Goal: Task Accomplishment & Management: Complete application form

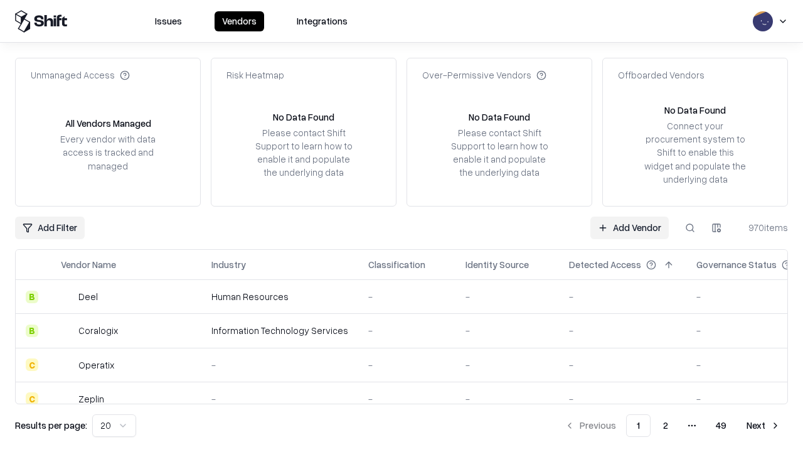
click at [629, 227] on link "Add Vendor" at bounding box center [629, 227] width 78 height 23
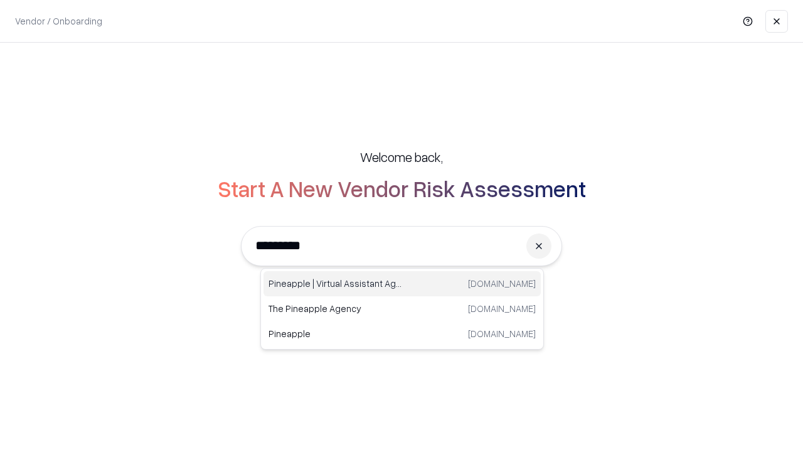
click at [402, 284] on div "Pineapple | Virtual Assistant Agency trypineapple.com" at bounding box center [401, 283] width 277 height 25
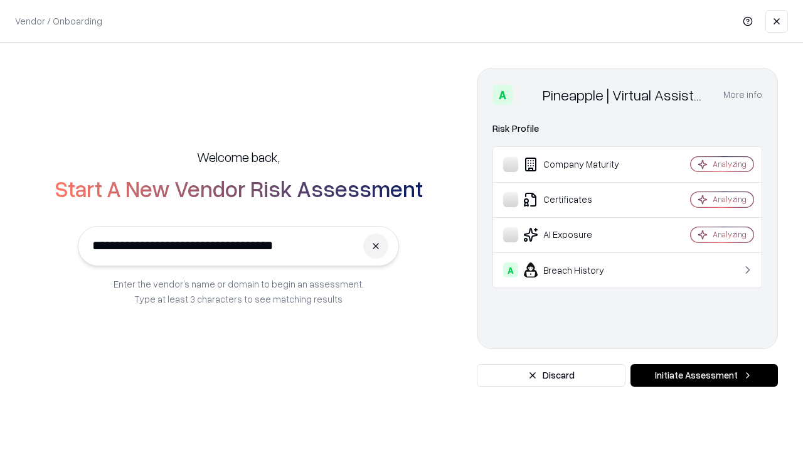
type input "**********"
click at [704, 375] on button "Initiate Assessment" at bounding box center [703, 375] width 147 height 23
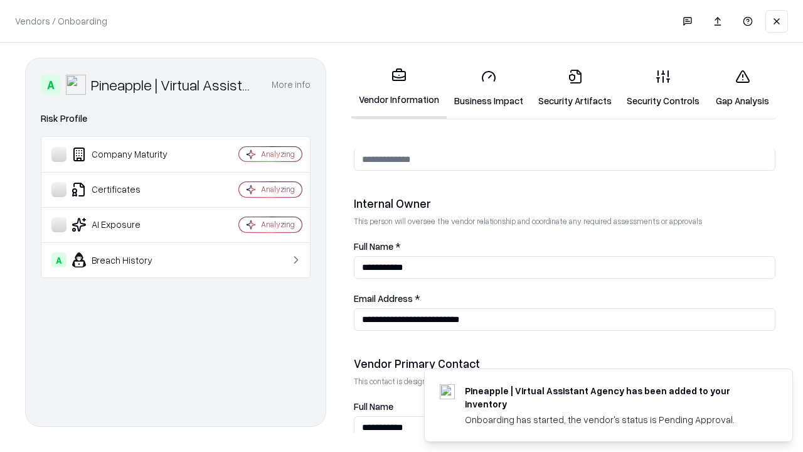
scroll to position [650, 0]
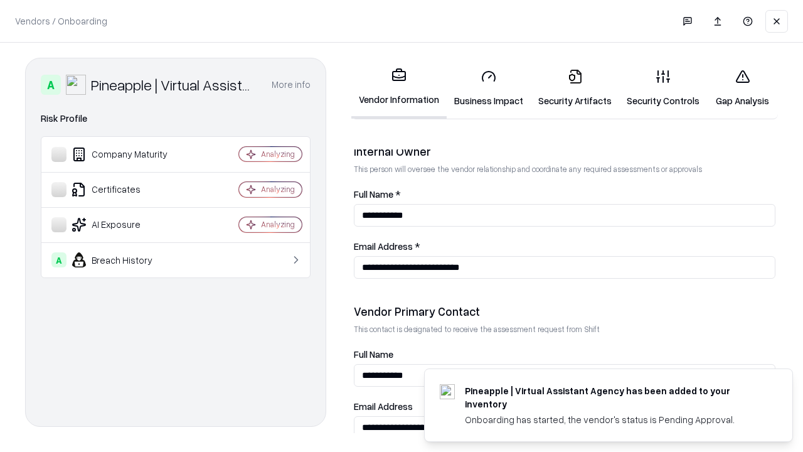
click at [575, 88] on link "Security Artifacts" at bounding box center [575, 88] width 88 height 58
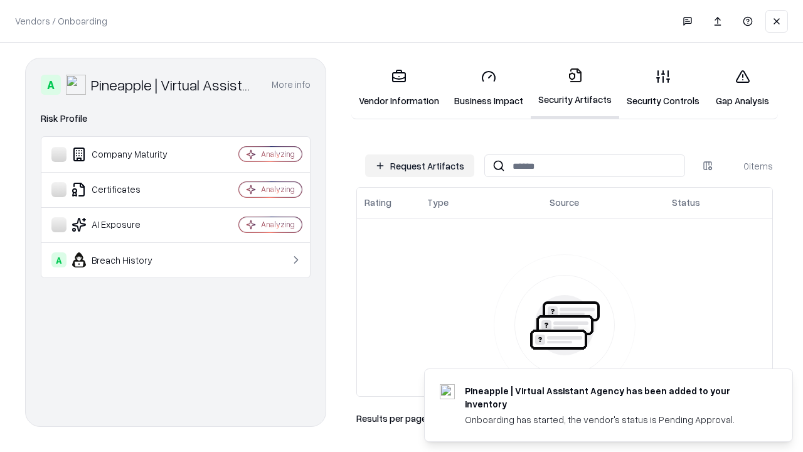
click at [420, 166] on button "Request Artifacts" at bounding box center [419, 165] width 109 height 23
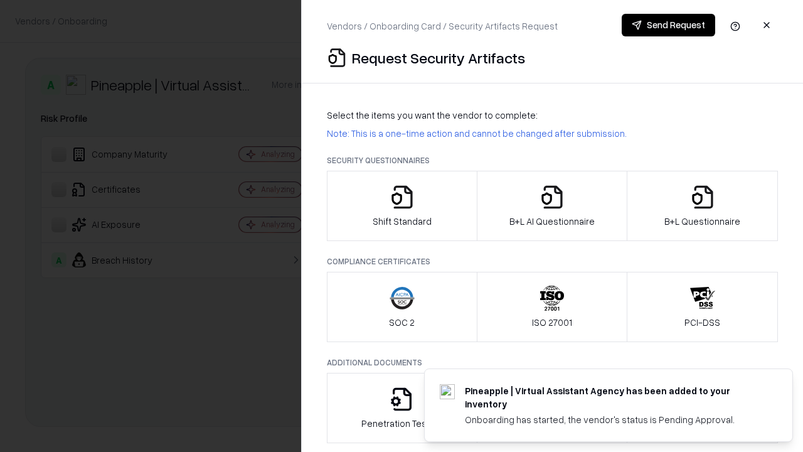
click at [702, 206] on icon "button" at bounding box center [702, 196] width 25 height 25
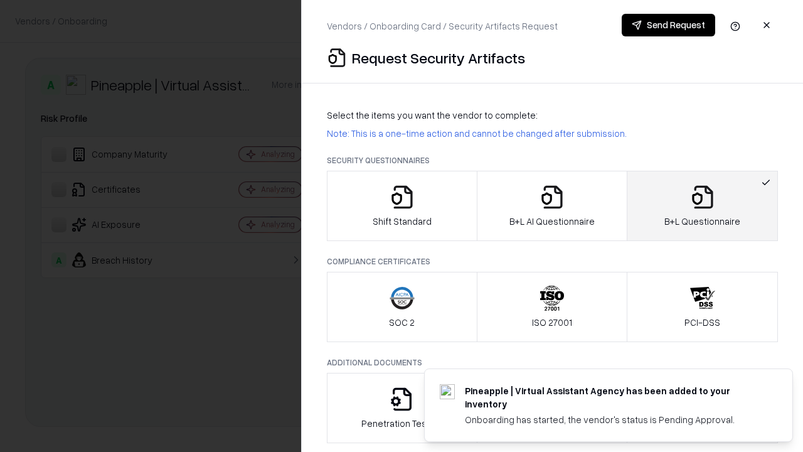
click at [551, 206] on icon "button" at bounding box center [551, 196] width 25 height 25
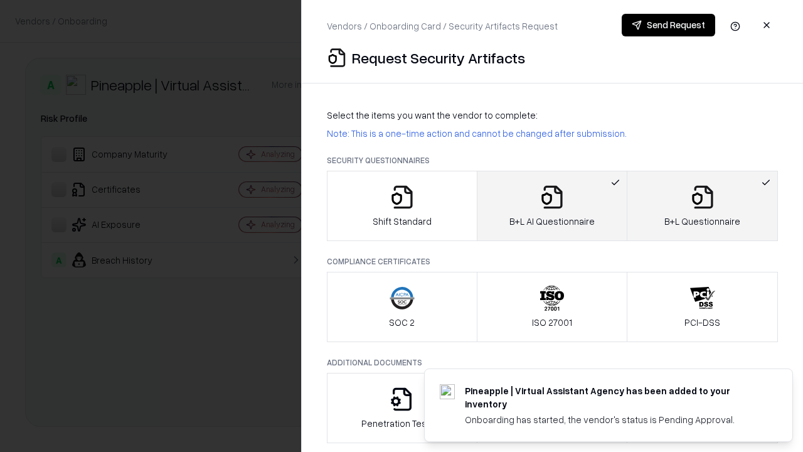
click at [668, 25] on button "Send Request" at bounding box center [668, 25] width 93 height 23
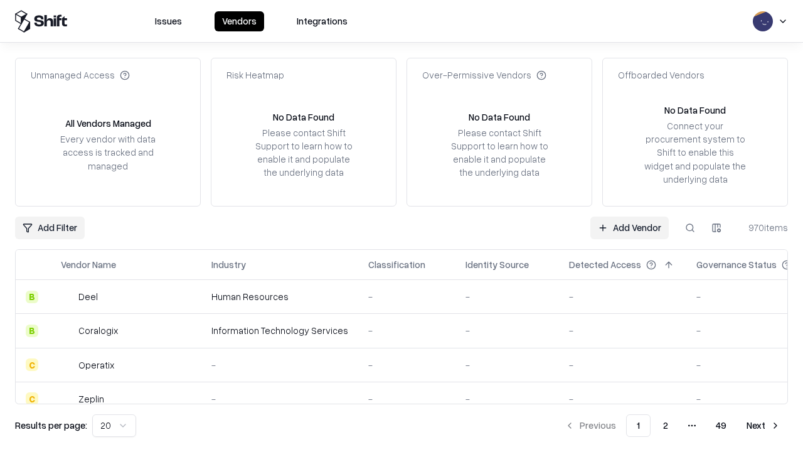
click at [690, 227] on button at bounding box center [690, 227] width 23 height 23
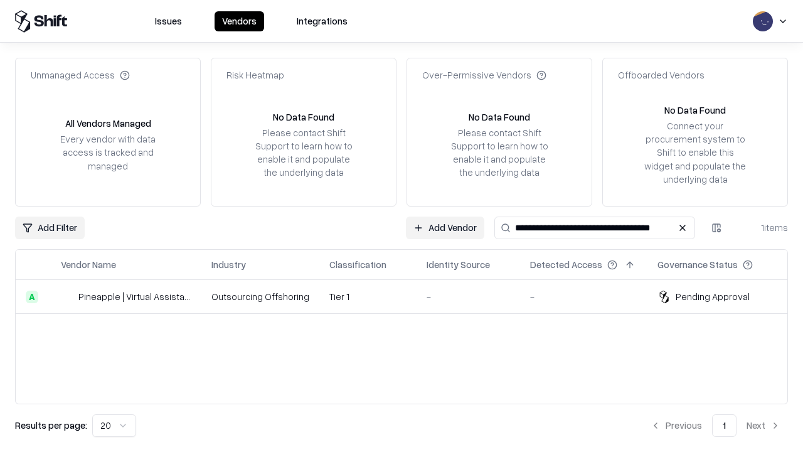
type input "**********"
click at [409, 296] on td "Tier 1" at bounding box center [367, 297] width 97 height 34
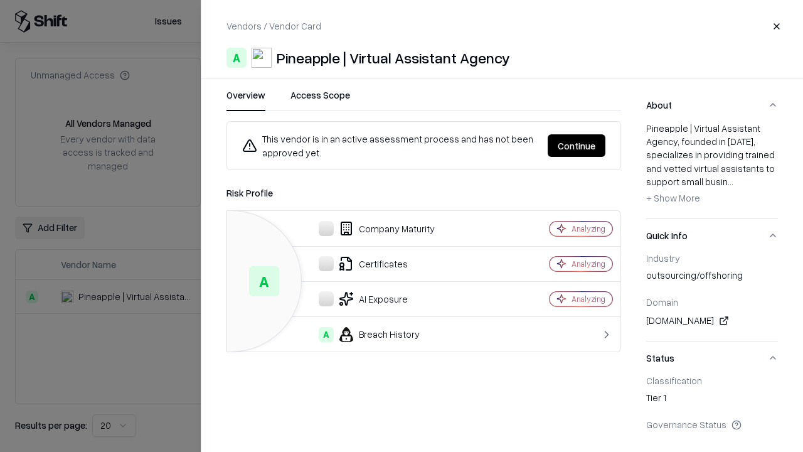
click at [576, 146] on button "Continue" at bounding box center [577, 145] width 58 height 23
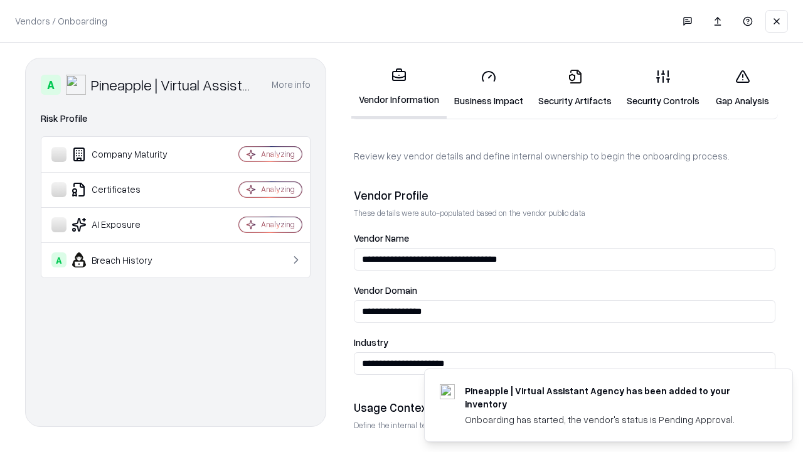
click at [575, 88] on link "Security Artifacts" at bounding box center [575, 88] width 88 height 58
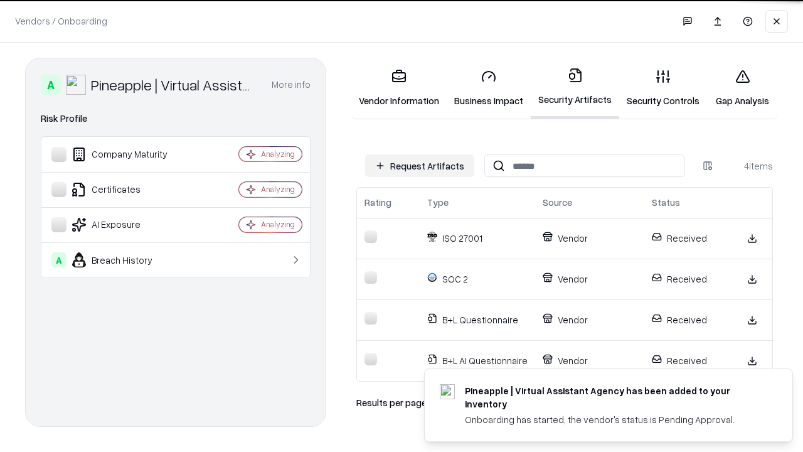
click at [742, 88] on link "Gap Analysis" at bounding box center [742, 88] width 71 height 58
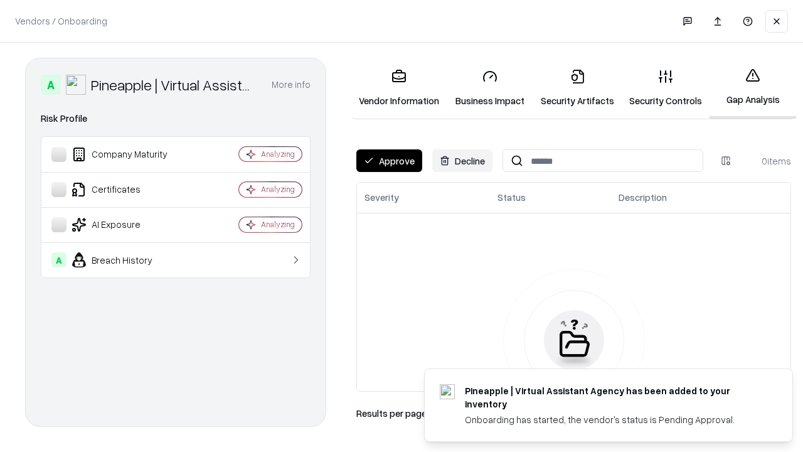
click at [389, 161] on button "Approve" at bounding box center [389, 160] width 66 height 23
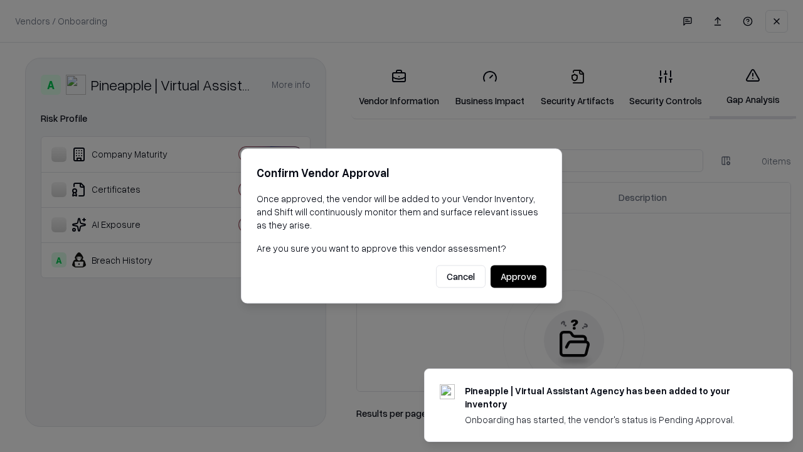
click at [518, 276] on button "Approve" at bounding box center [519, 276] width 56 height 23
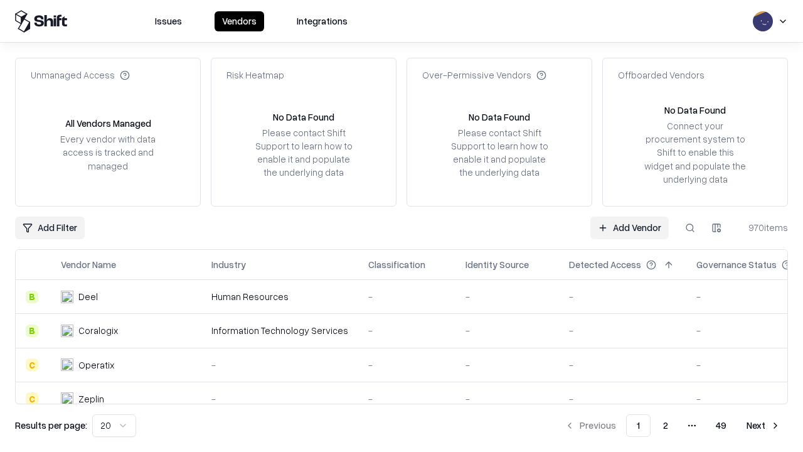
type input "**********"
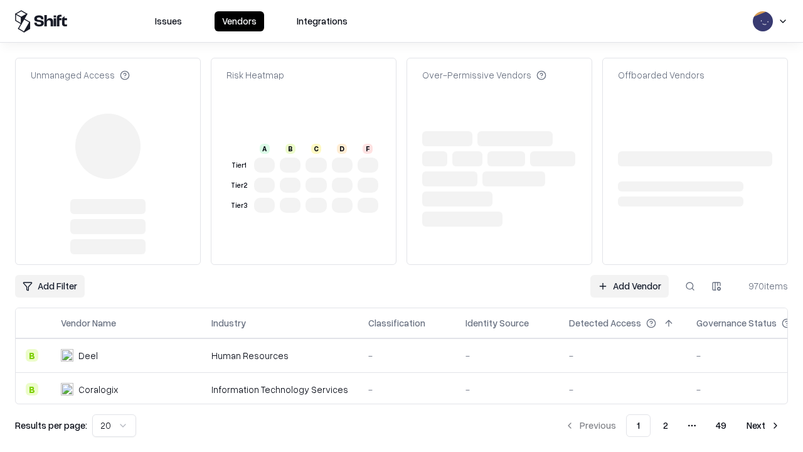
click at [629, 275] on link "Add Vendor" at bounding box center [629, 286] width 78 height 23
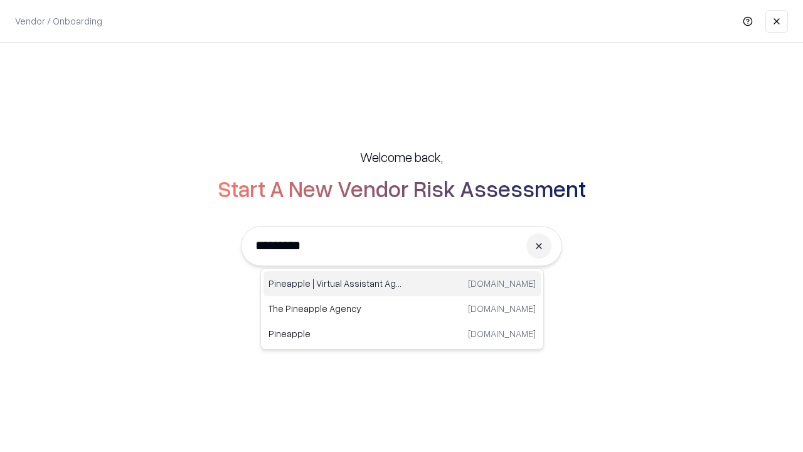
click at [402, 284] on div "Pineapple | Virtual Assistant Agency [DOMAIN_NAME]" at bounding box center [401, 283] width 277 height 25
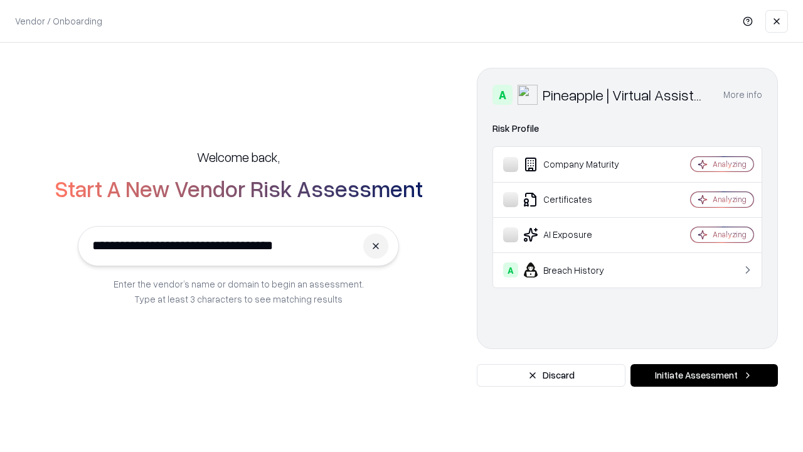
type input "**********"
click at [704, 375] on button "Initiate Assessment" at bounding box center [703, 375] width 147 height 23
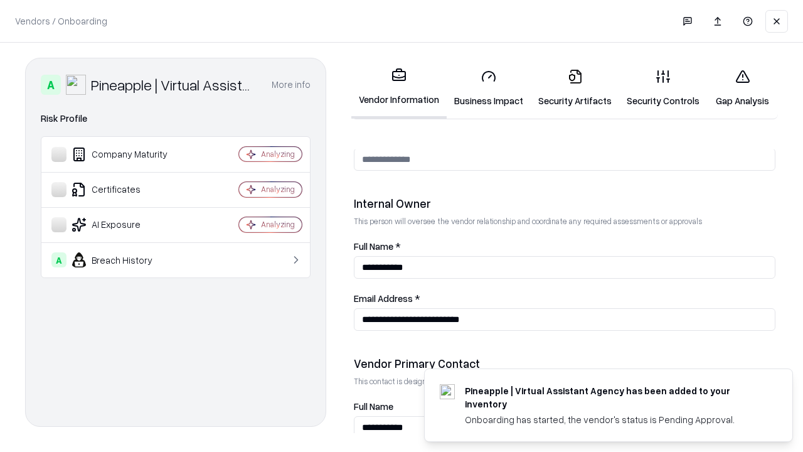
scroll to position [650, 0]
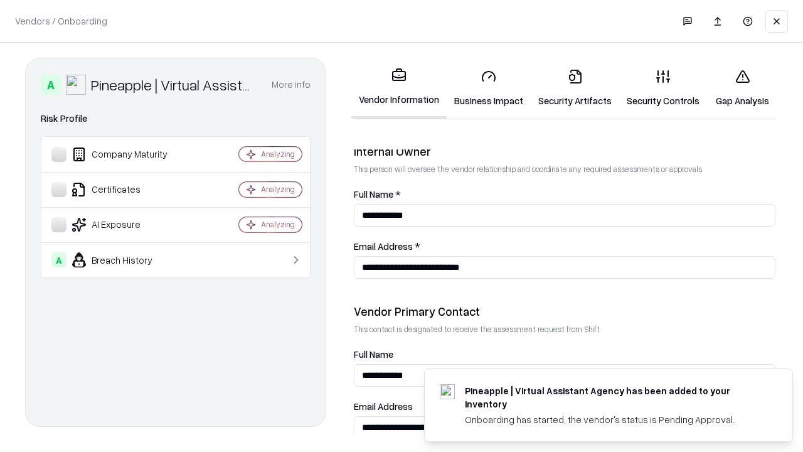
click at [742, 88] on link "Gap Analysis" at bounding box center [742, 88] width 71 height 58
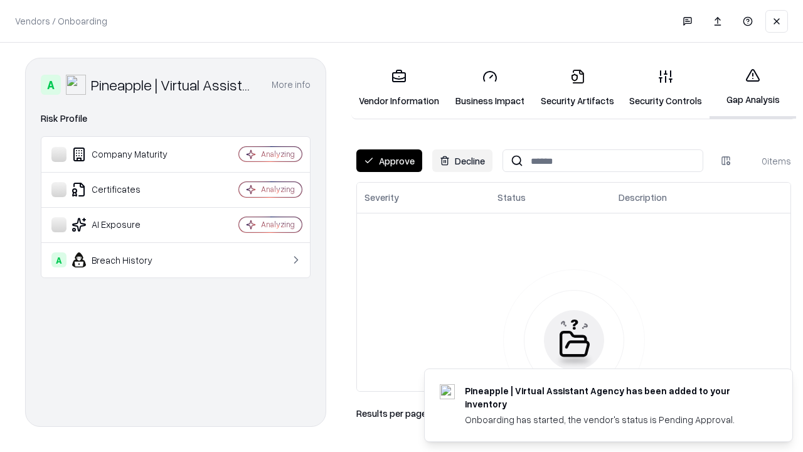
click at [389, 161] on button "Approve" at bounding box center [389, 160] width 66 height 23
